Goal: Check status: Check status

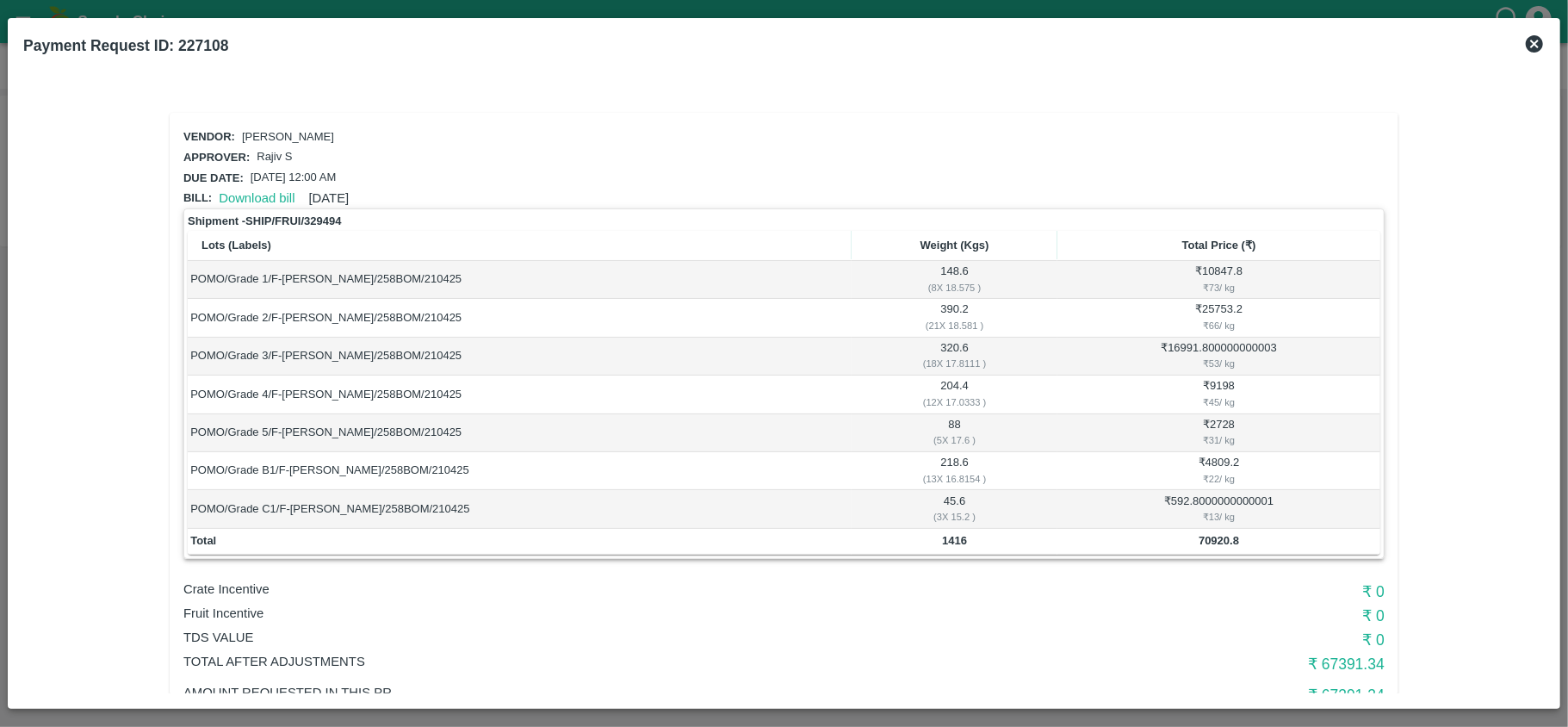
click at [1531, 35] on icon at bounding box center [1535, 43] width 20 height 20
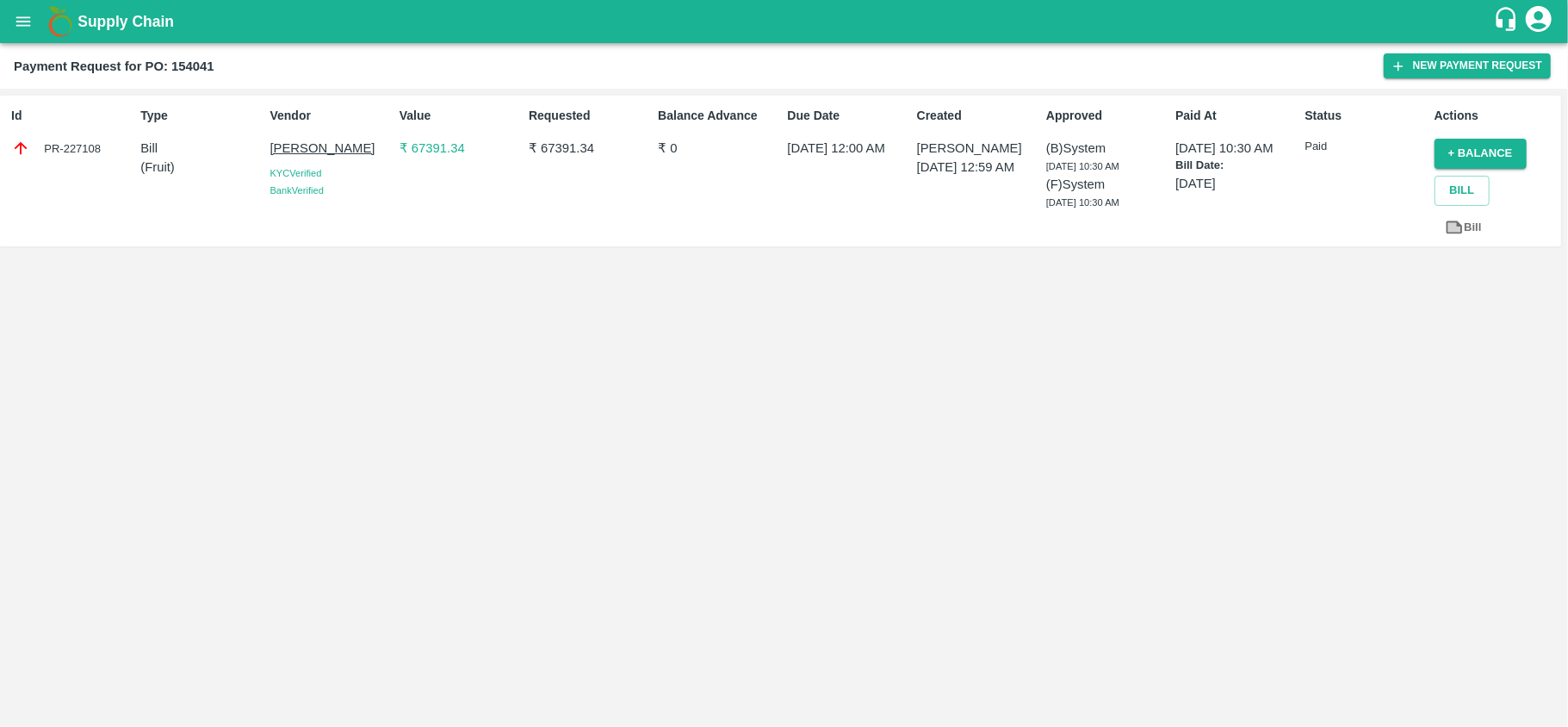
click at [19, 12] on icon "open drawer" at bounding box center [23, 21] width 19 height 19
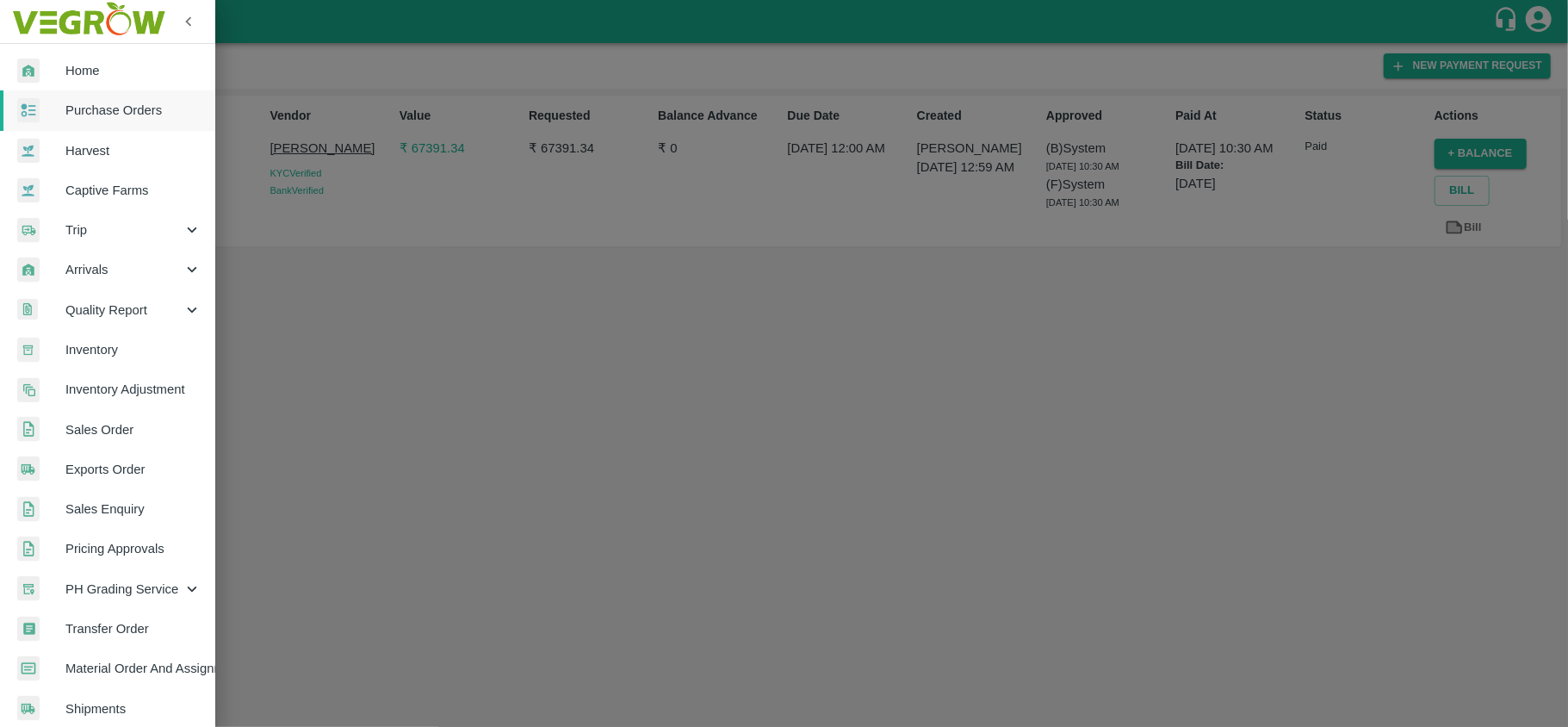
click at [35, 102] on img at bounding box center [29, 110] width 22 height 25
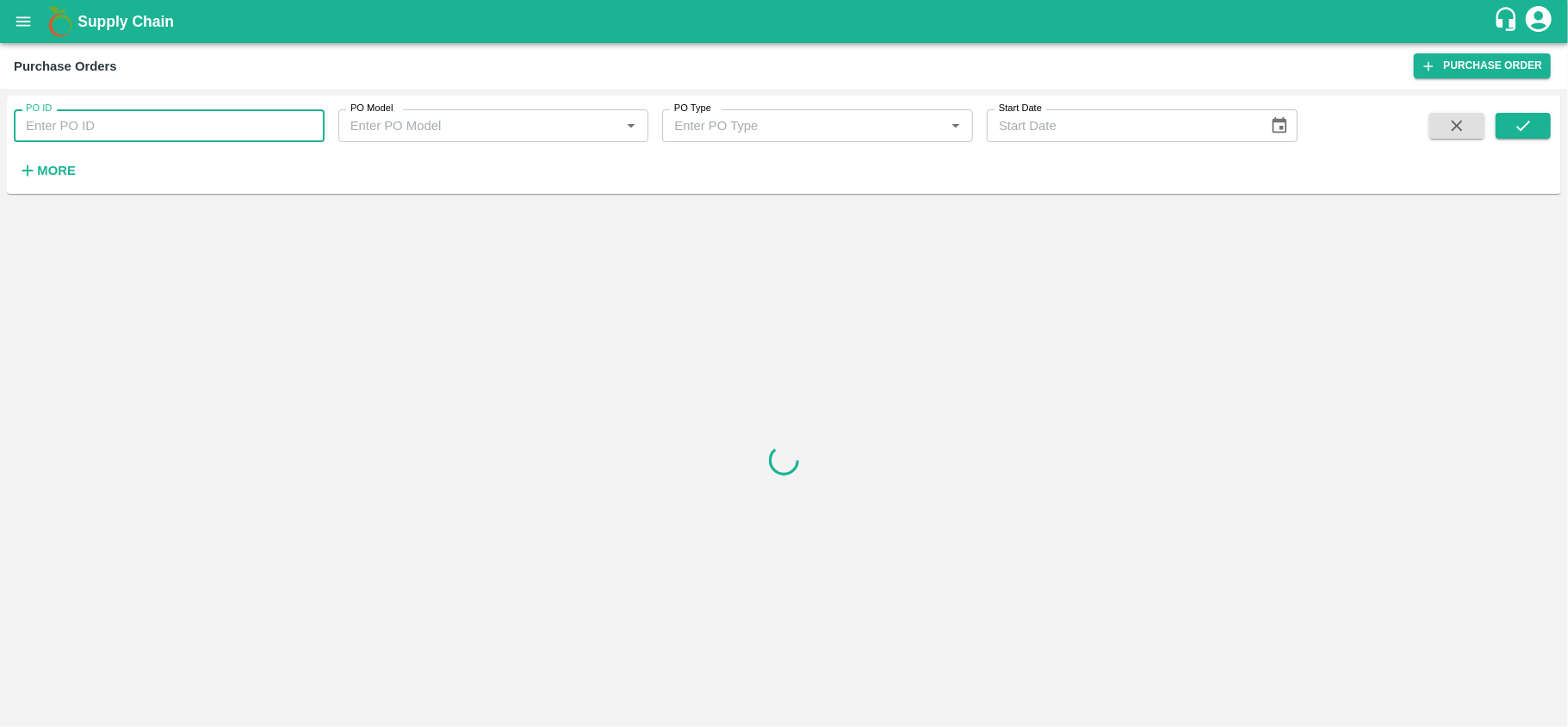
click at [67, 134] on input "PO ID" at bounding box center [169, 125] width 311 height 32
paste input "178809"
type input "178809"
click at [1538, 118] on button "submit" at bounding box center [1524, 126] width 55 height 26
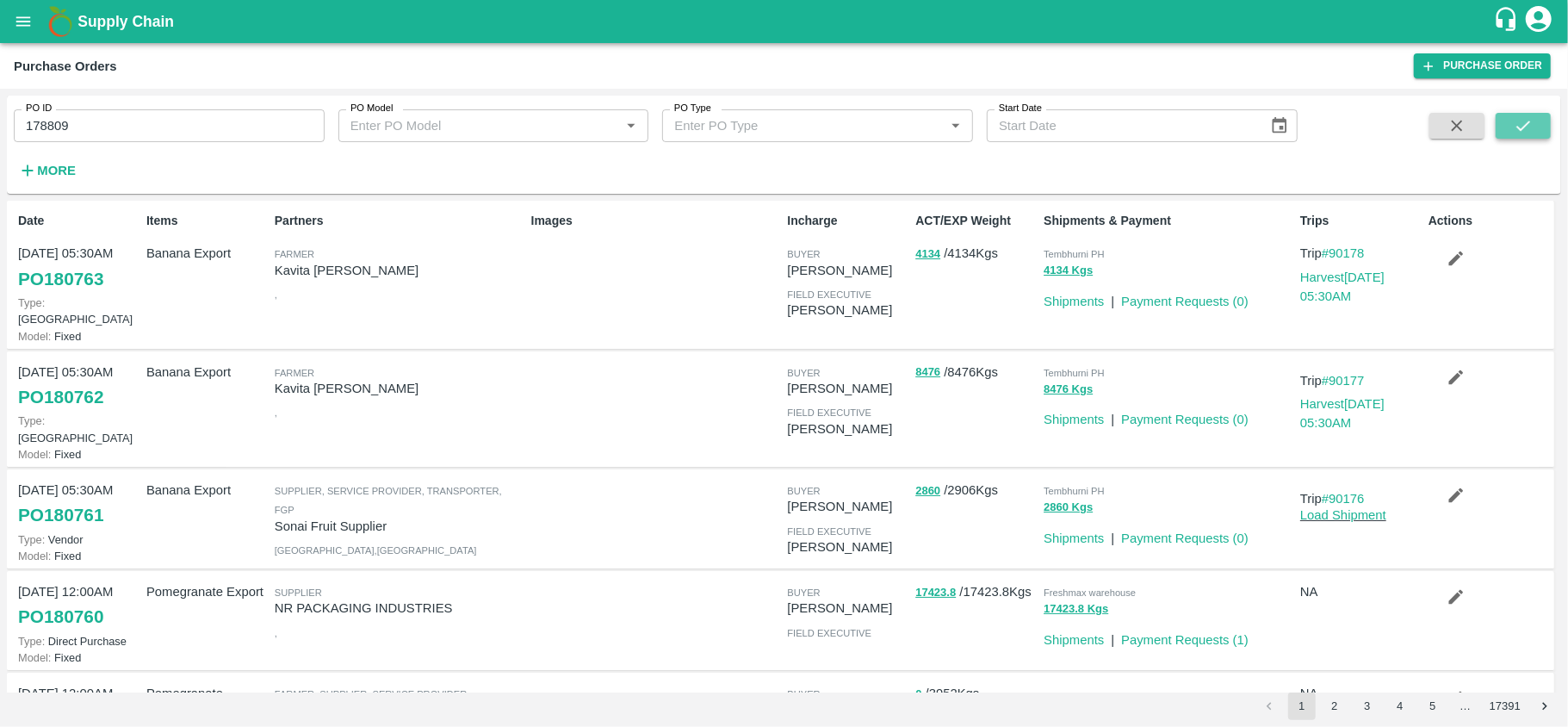
click at [1521, 118] on icon "submit" at bounding box center [1524, 126] width 19 height 19
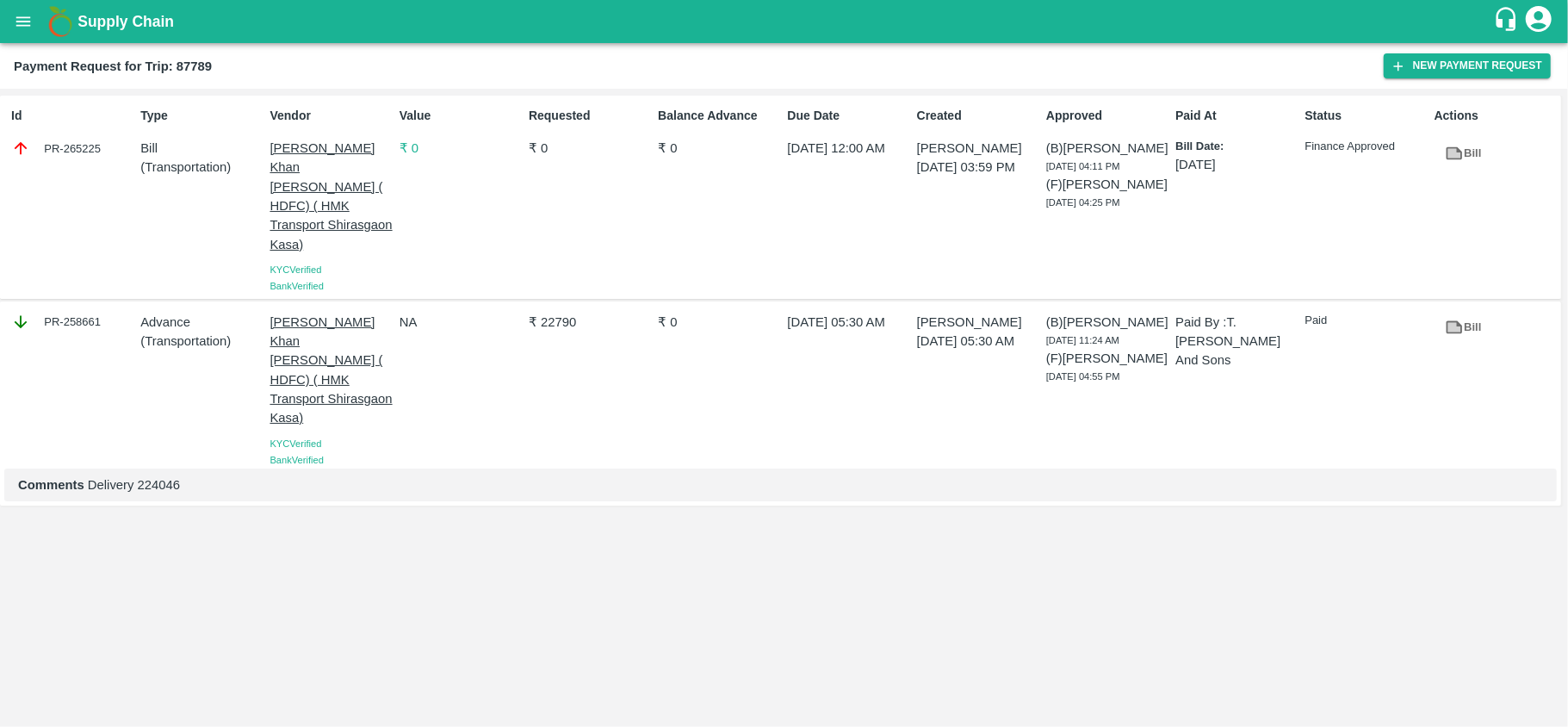
click at [88, 312] on div "PR-258661" at bounding box center [72, 321] width 122 height 19
copy div "258661"
